Goal: Find specific page/section: Find specific page/section

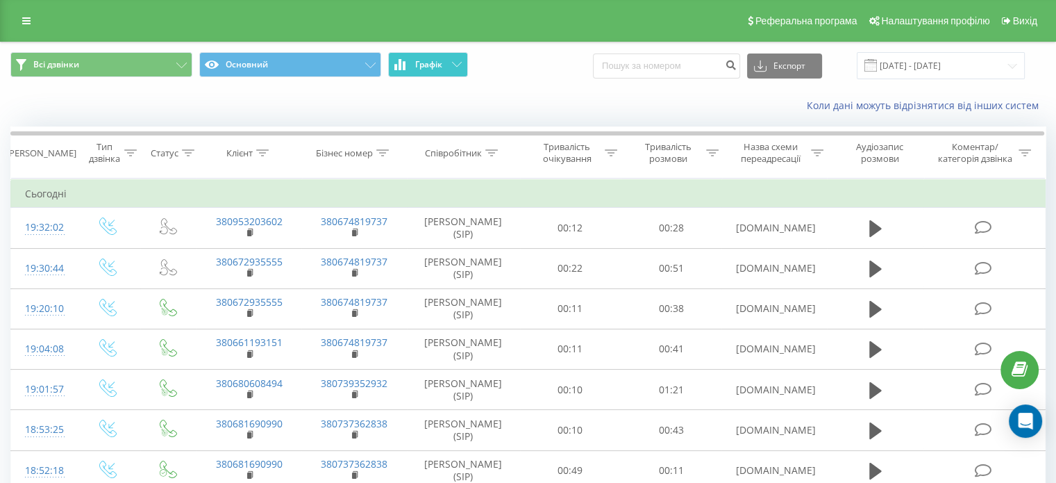
click at [417, 53] on button "Графік" at bounding box center [428, 64] width 80 height 25
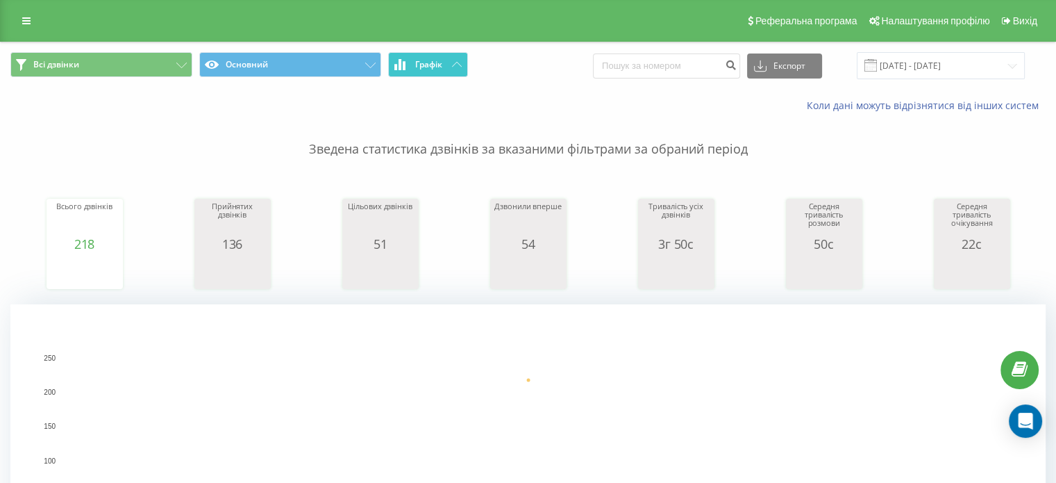
click at [422, 64] on span "Графік" at bounding box center [428, 65] width 27 height 10
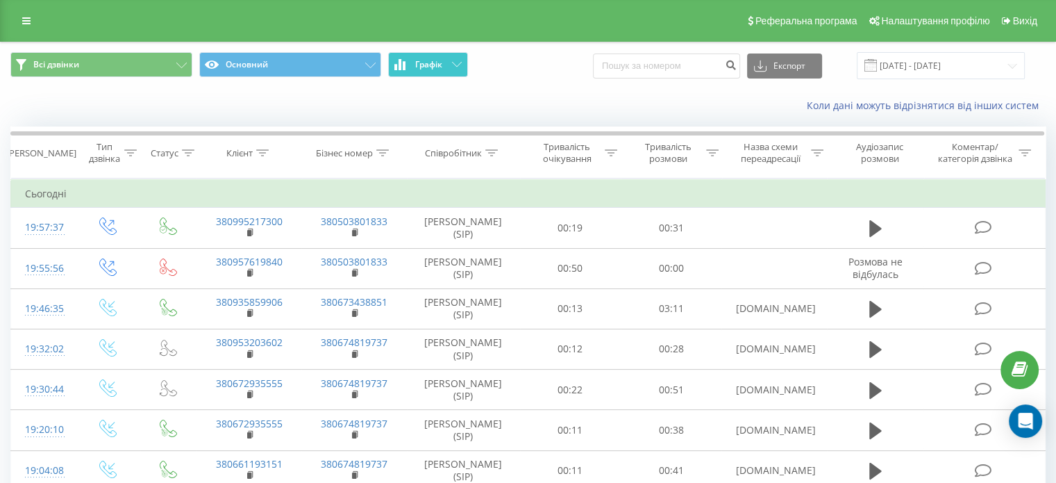
click at [450, 65] on button "Графік" at bounding box center [428, 64] width 80 height 25
